Goal: Transaction & Acquisition: Subscribe to service/newsletter

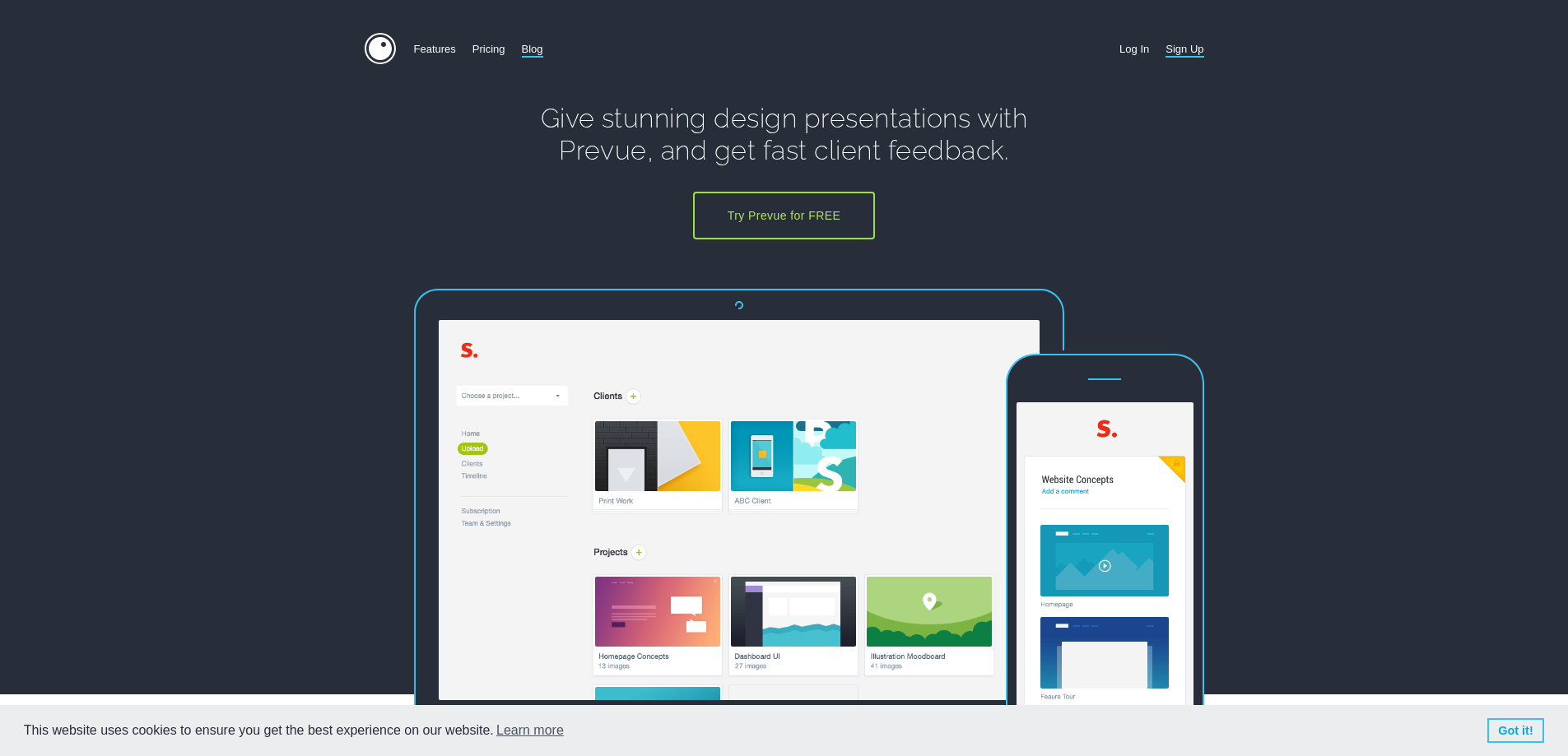
click at [532, 48] on link "Blog" at bounding box center [533, 49] width 21 height 32
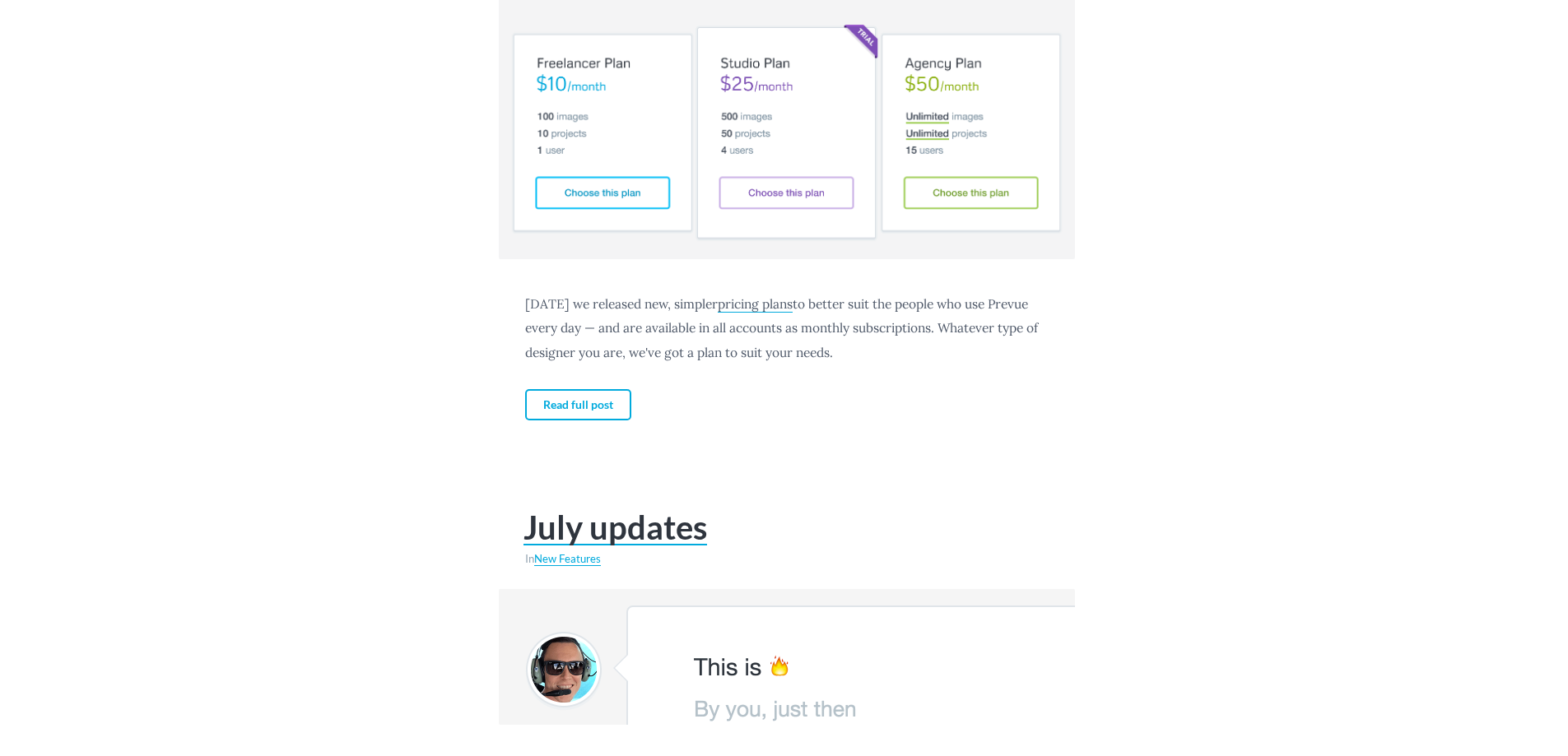
scroll to position [3208, 0]
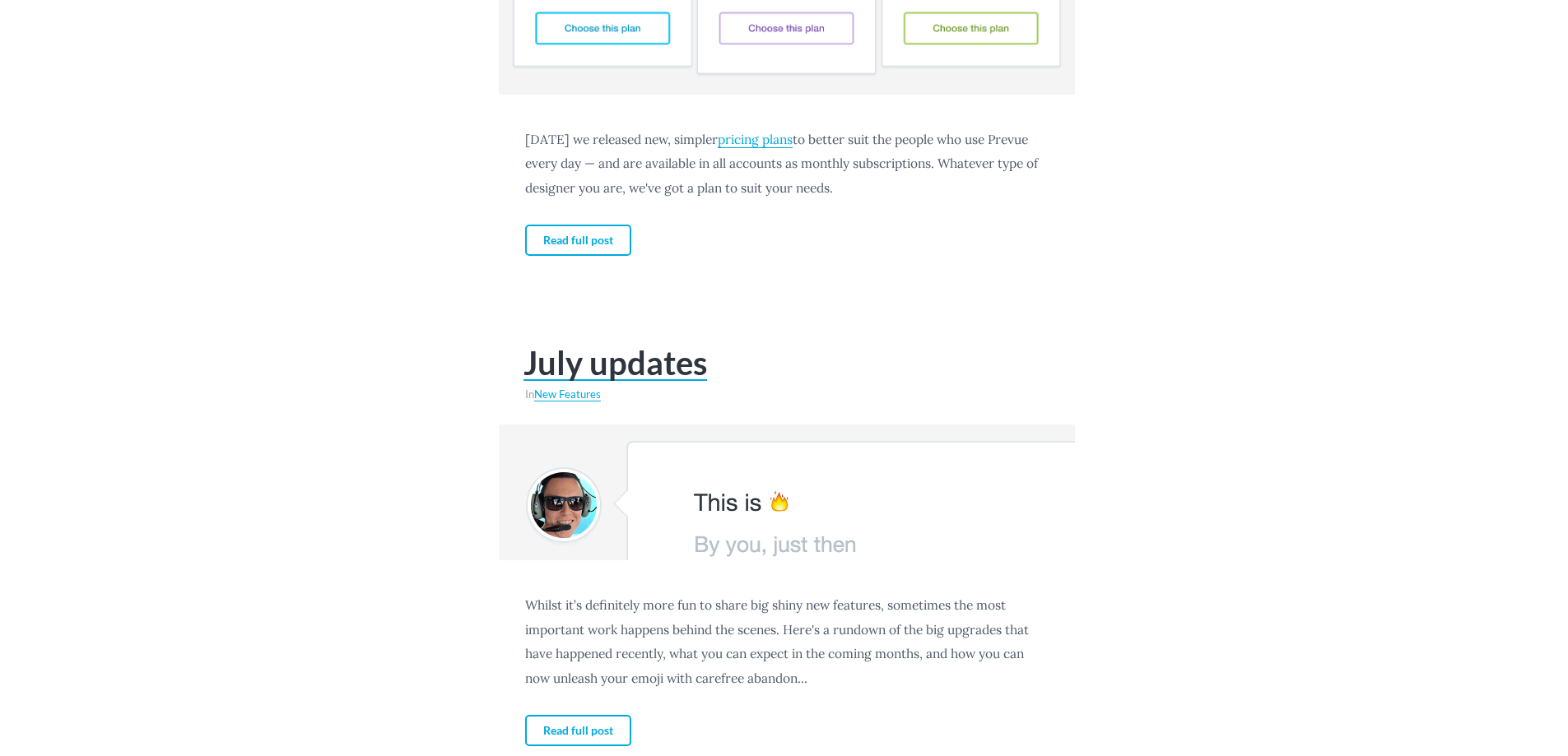
click at [776, 137] on link "pricing plans" at bounding box center [755, 140] width 75 height 17
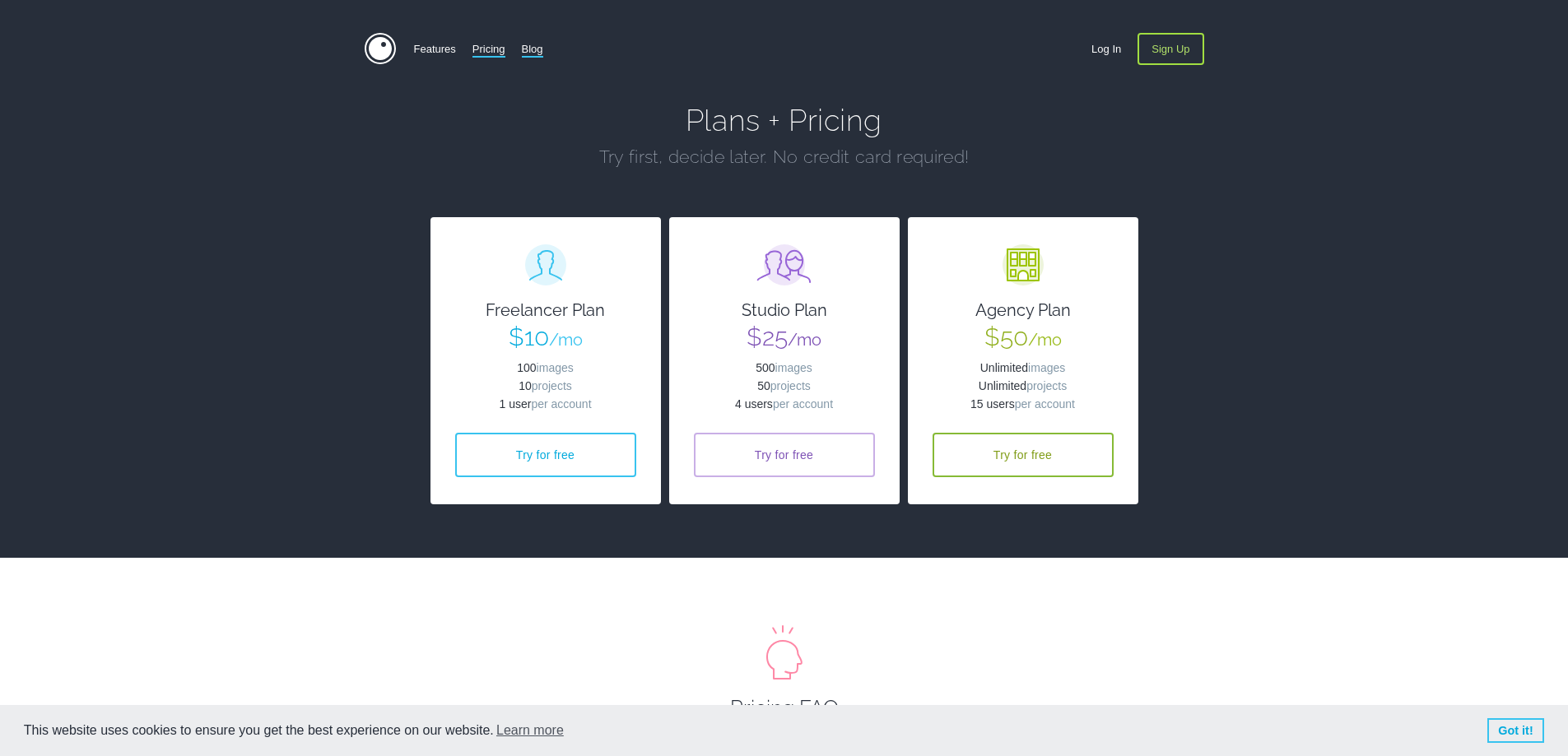
click at [533, 52] on link "Blog" at bounding box center [533, 49] width 21 height 32
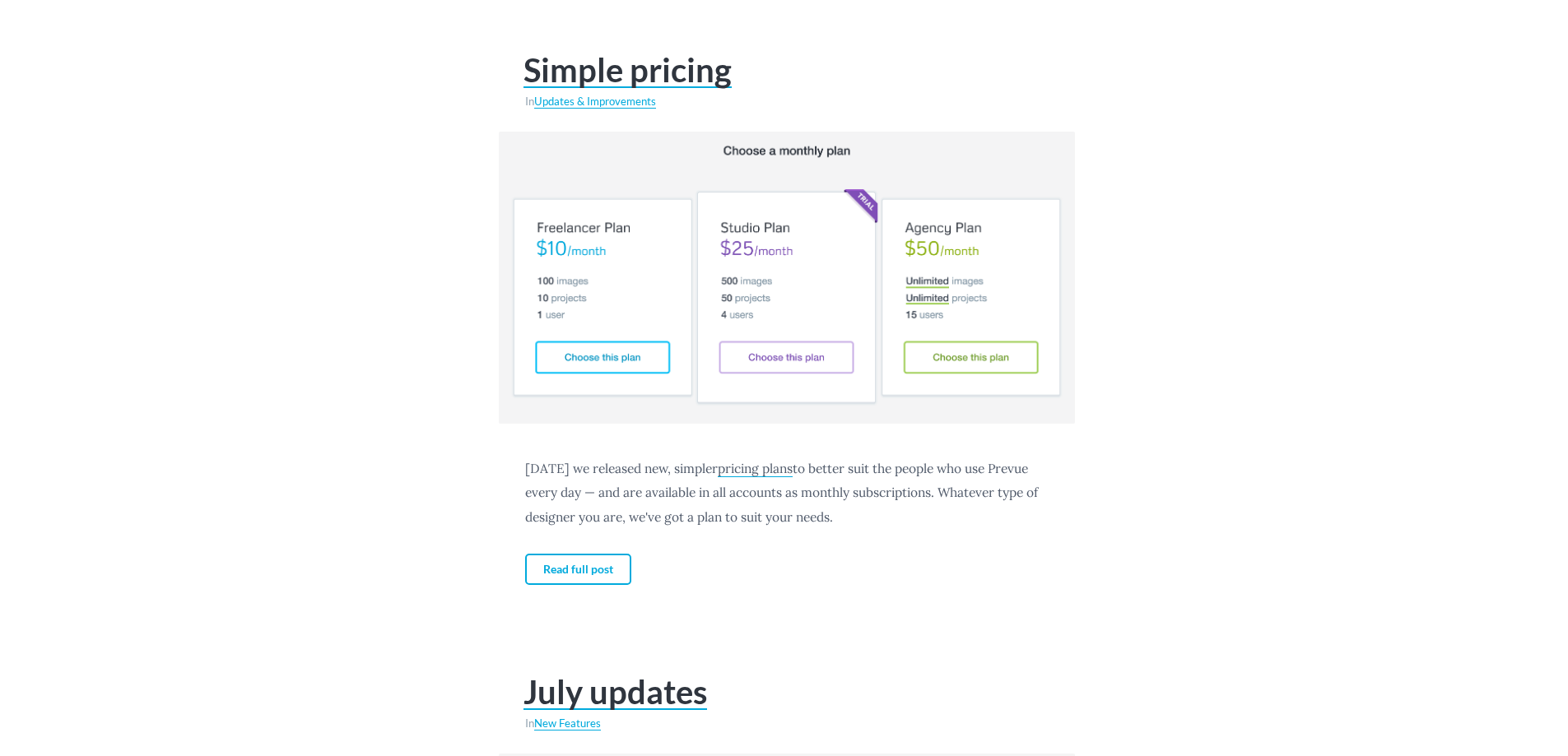
scroll to position [3044, 0]
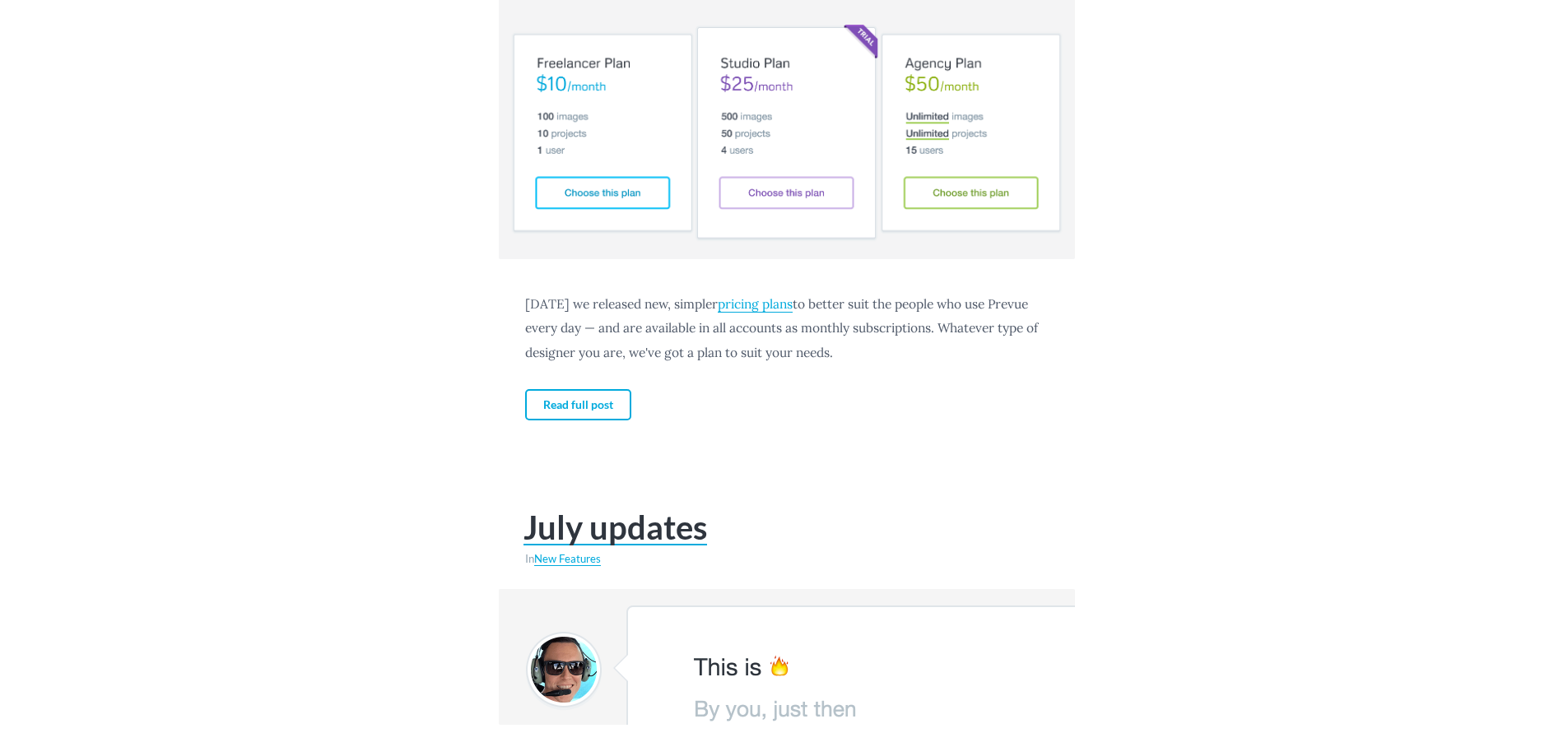
click at [719, 304] on link "pricing plans" at bounding box center [755, 304] width 75 height 17
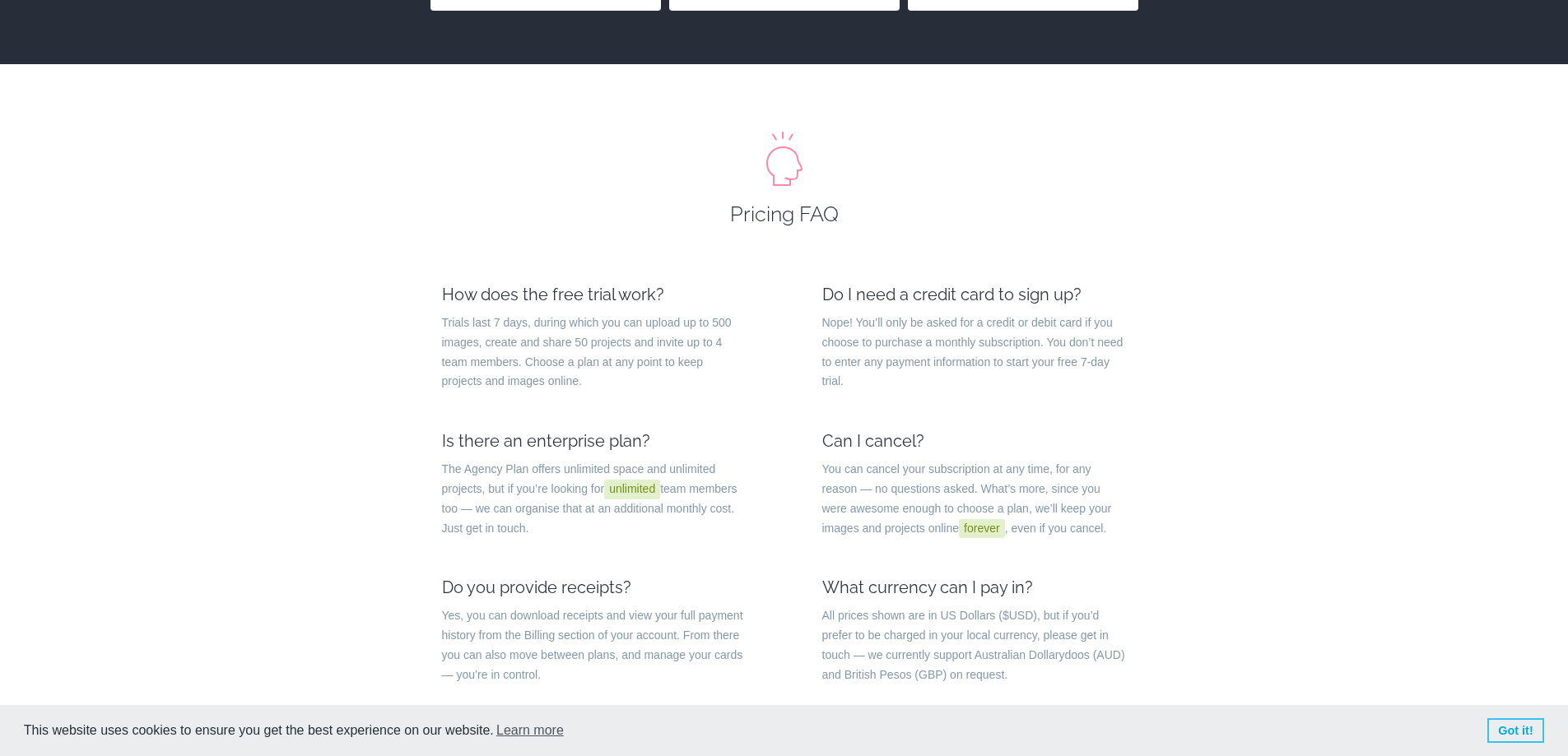
scroll to position [576, 0]
